Goal: Task Accomplishment & Management: Manage account settings

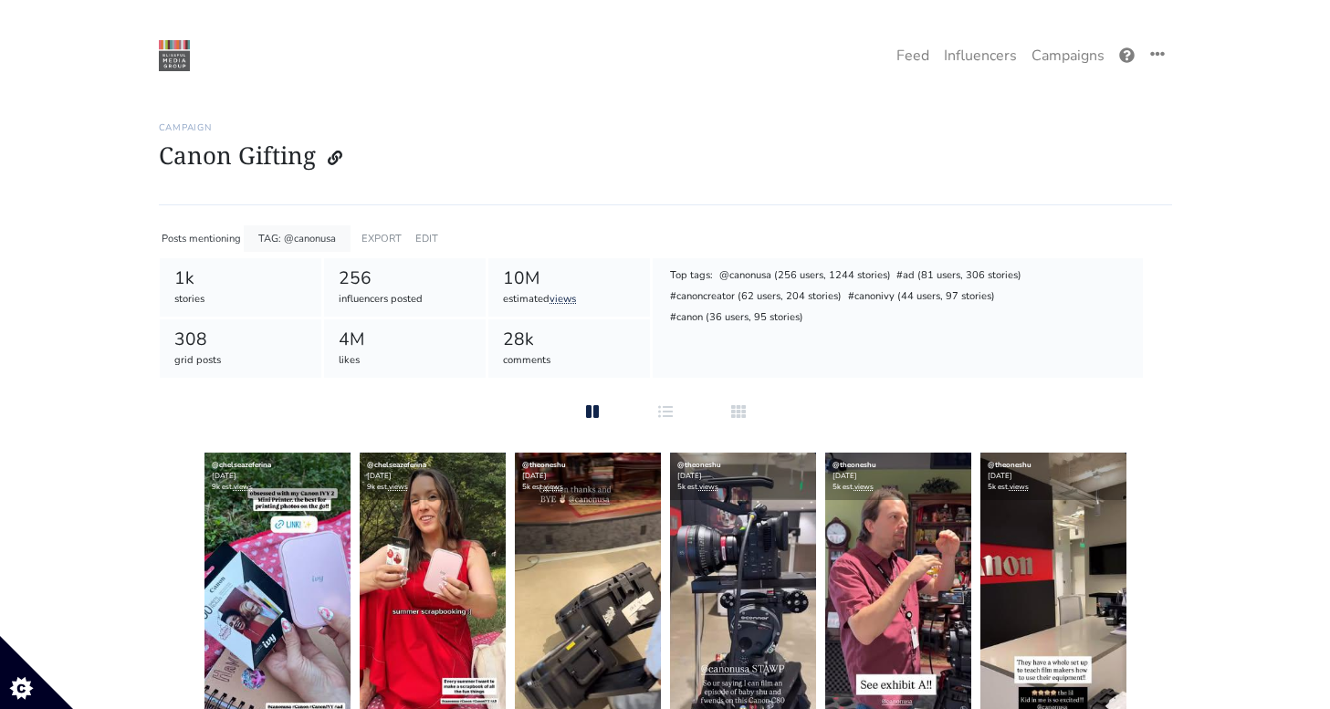
click at [1077, 47] on link "Campaigns" at bounding box center [1068, 55] width 88 height 37
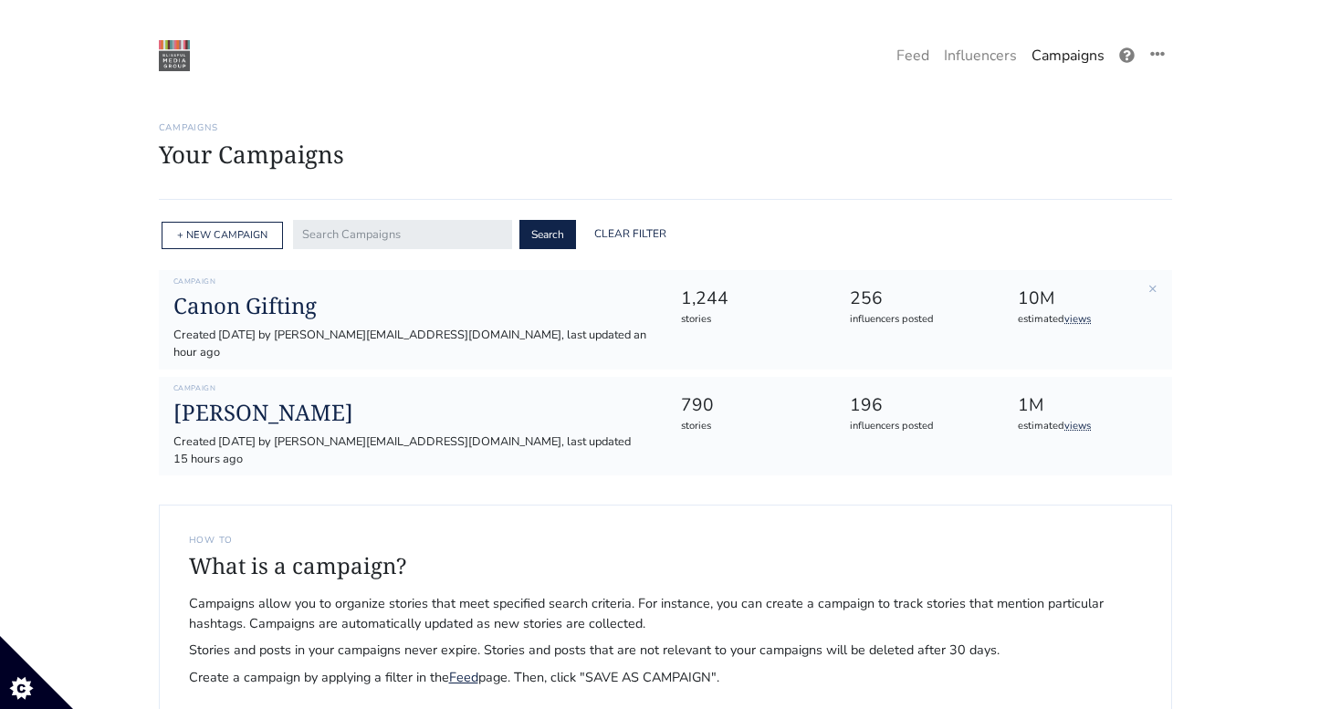
click at [288, 289] on div "Campaign Canon Gifting Created [DATE] by [PERSON_NAME][EMAIL_ADDRESS][DOMAIN_NA…" at bounding box center [413, 319] width 506 height 85
click at [288, 306] on h1 "Canon Gifting" at bounding box center [412, 306] width 478 height 26
